Goal: Task Accomplishment & Management: Manage account settings

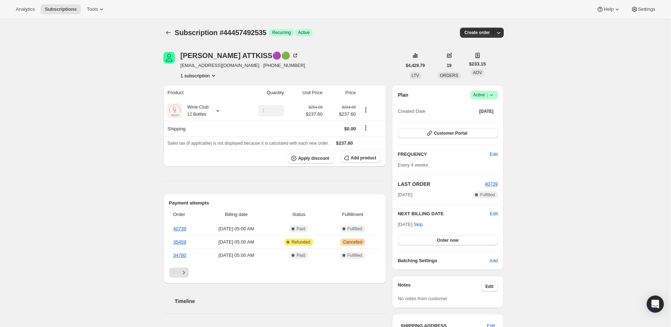
click at [497, 93] on span "Success Active |" at bounding box center [485, 95] width 28 height 9
click at [486, 120] on span "Cancel subscription" at bounding box center [486, 120] width 41 height 5
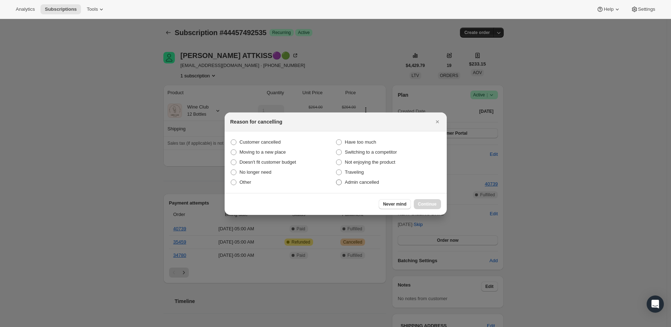
click at [341, 184] on span ":rb7:" at bounding box center [339, 183] width 6 height 6
click at [337, 180] on input "Admin cancelled" at bounding box center [336, 180] width 0 height 0
radio input "true"
click at [431, 201] on span "Continue" at bounding box center [427, 204] width 19 height 6
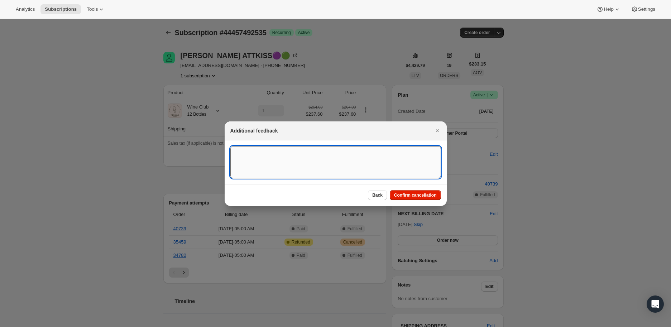
click at [263, 162] on textarea ":rb7:" at bounding box center [336, 162] width 211 height 32
type textarea "Customer was on paused, after reactivating the account she prefers to cancel."
click at [402, 191] on button "Confirm cancellation" at bounding box center [415, 195] width 51 height 10
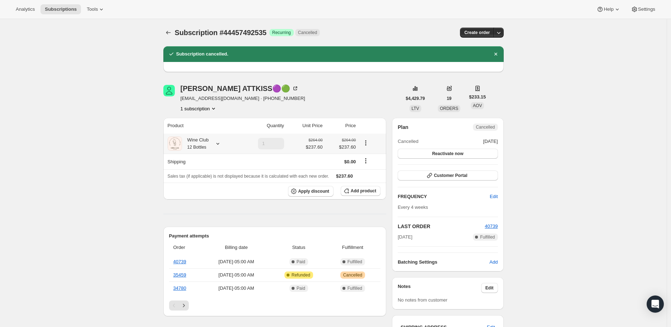
click at [219, 142] on icon at bounding box center [217, 143] width 7 height 7
